Goal: Transaction & Acquisition: Purchase product/service

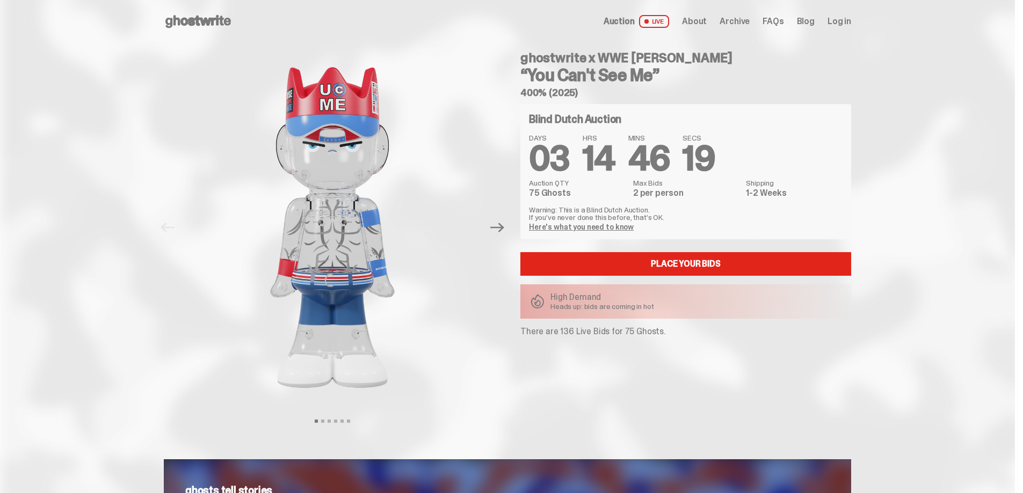
click at [614, 228] on link "Here's what you need to know" at bounding box center [581, 227] width 105 height 10
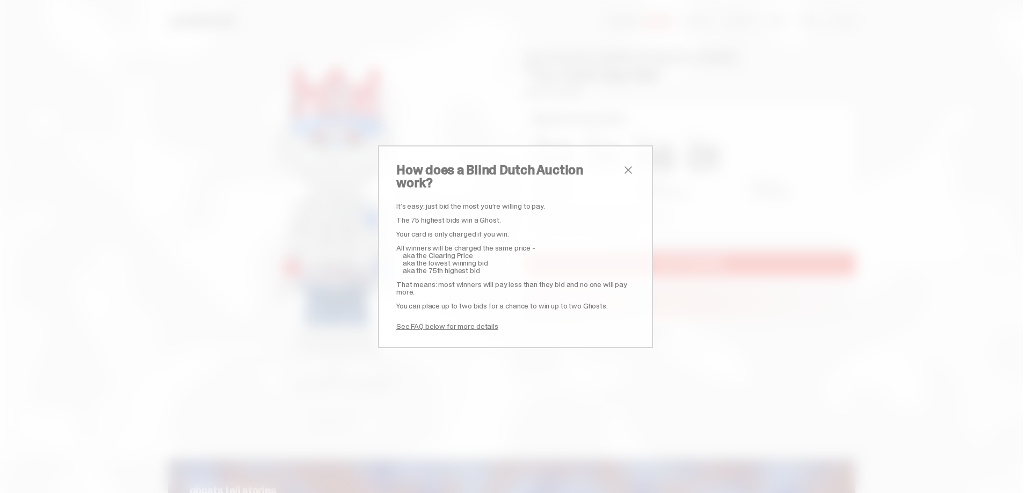
click at [622, 170] on span "close" at bounding box center [628, 170] width 13 height 13
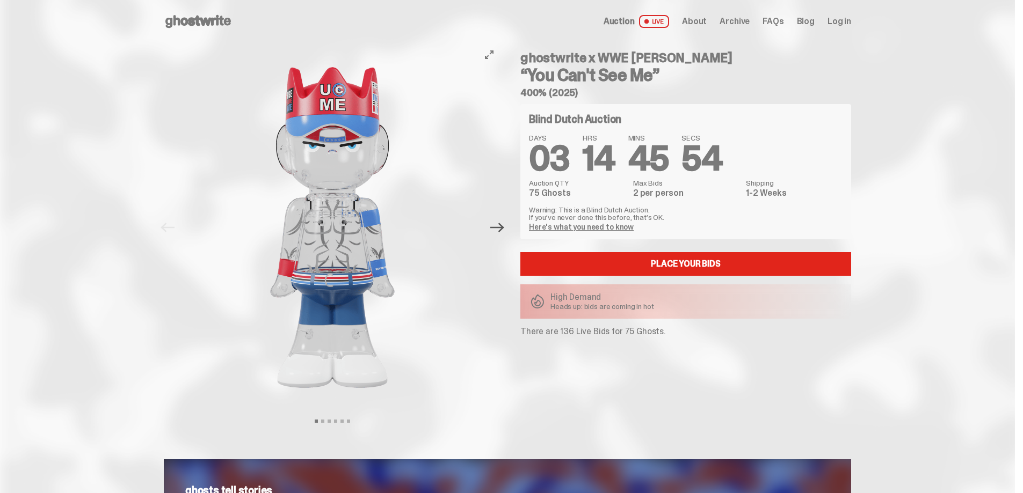
click at [502, 230] on icon "Next" at bounding box center [497, 228] width 14 height 14
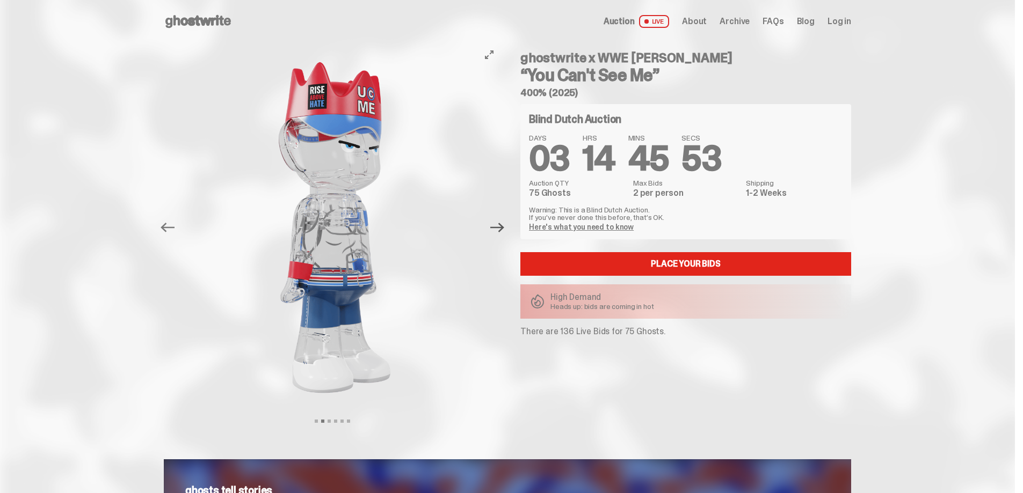
click at [502, 230] on icon "Next" at bounding box center [497, 228] width 14 height 14
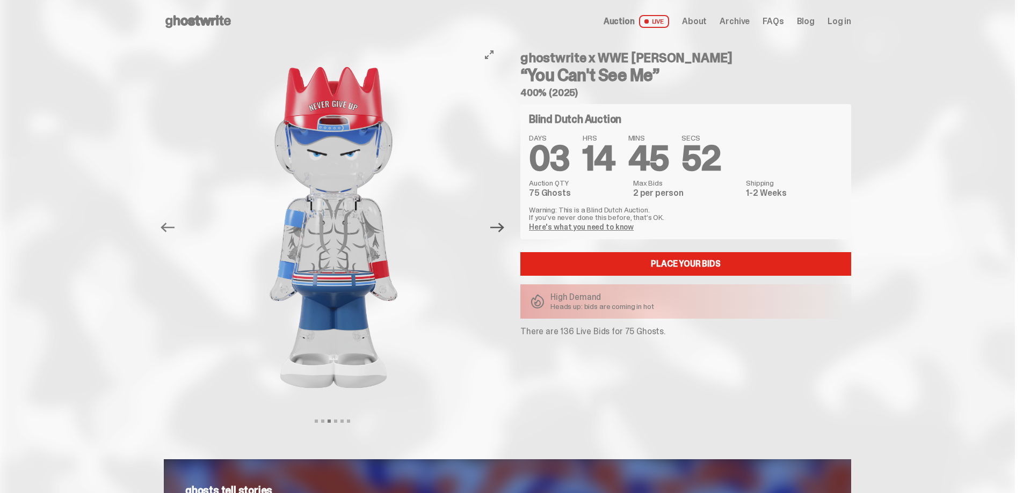
click at [502, 230] on icon "Next" at bounding box center [497, 228] width 14 height 14
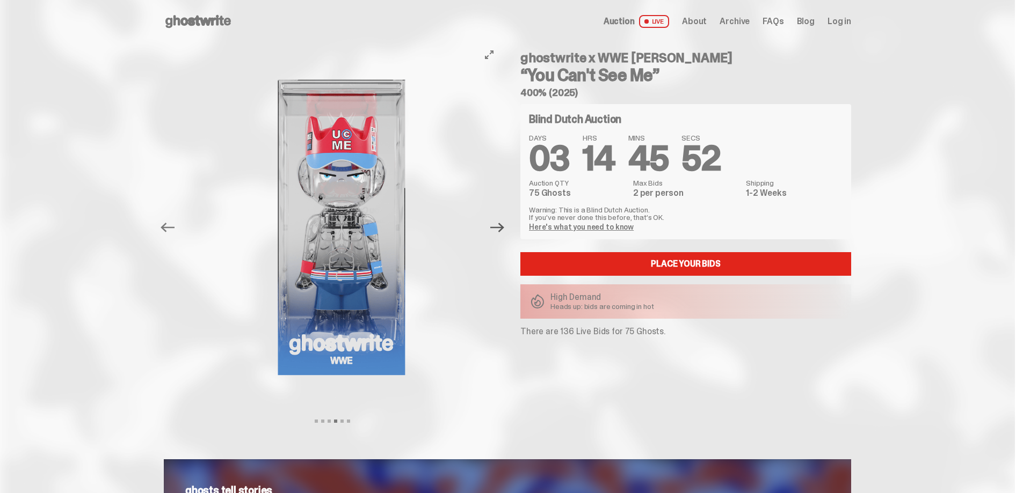
click at [502, 230] on icon "Next" at bounding box center [497, 228] width 14 height 14
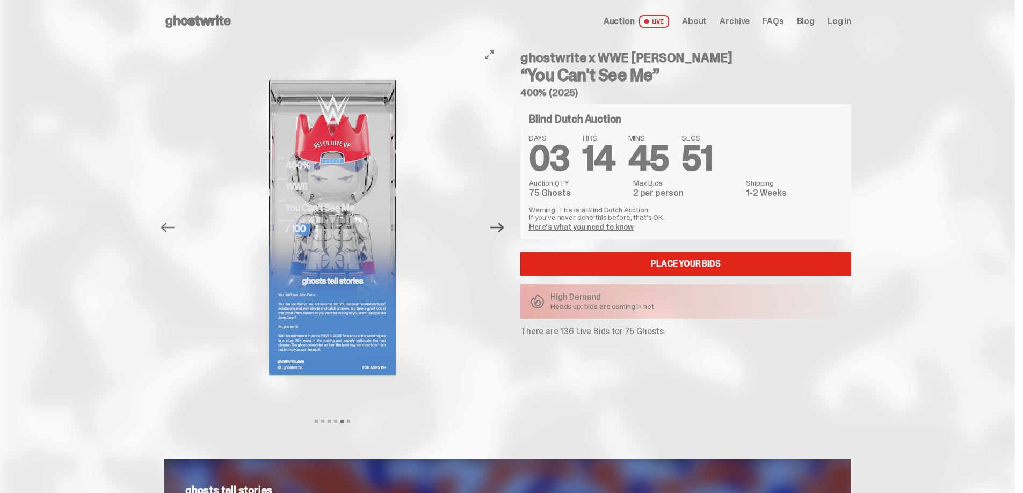
click at [502, 230] on icon "Next" at bounding box center [497, 228] width 14 height 14
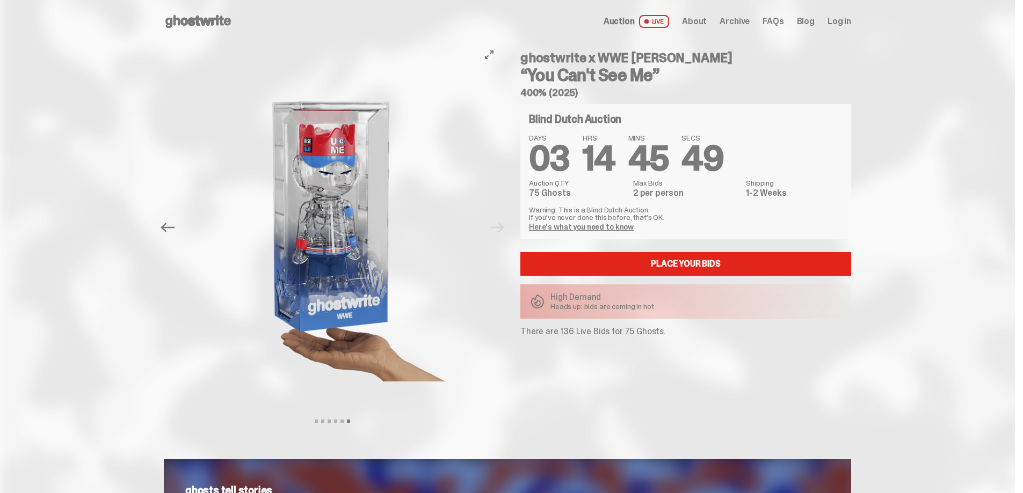
click at [501, 230] on div at bounding box center [332, 227] width 337 height 369
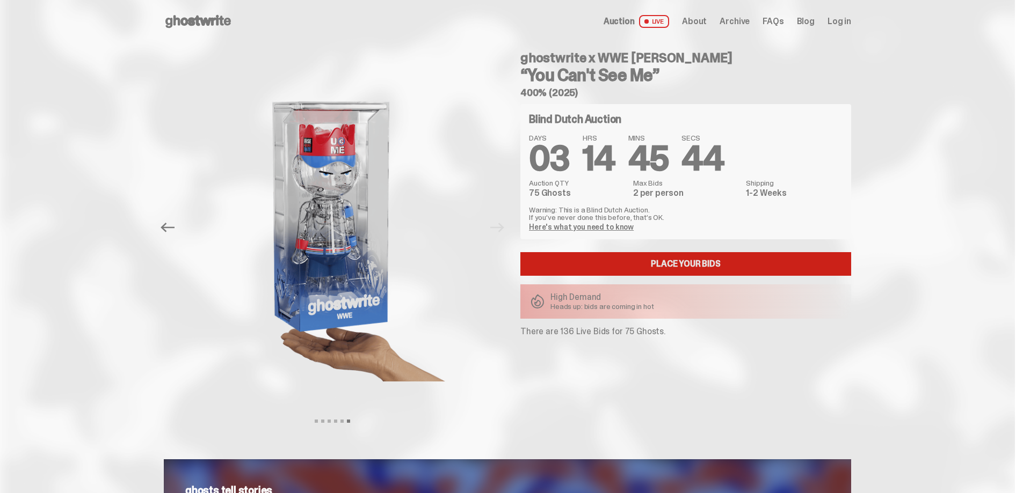
click at [661, 261] on link "Place your Bids" at bounding box center [685, 264] width 331 height 24
